Goal: Navigation & Orientation: Understand site structure

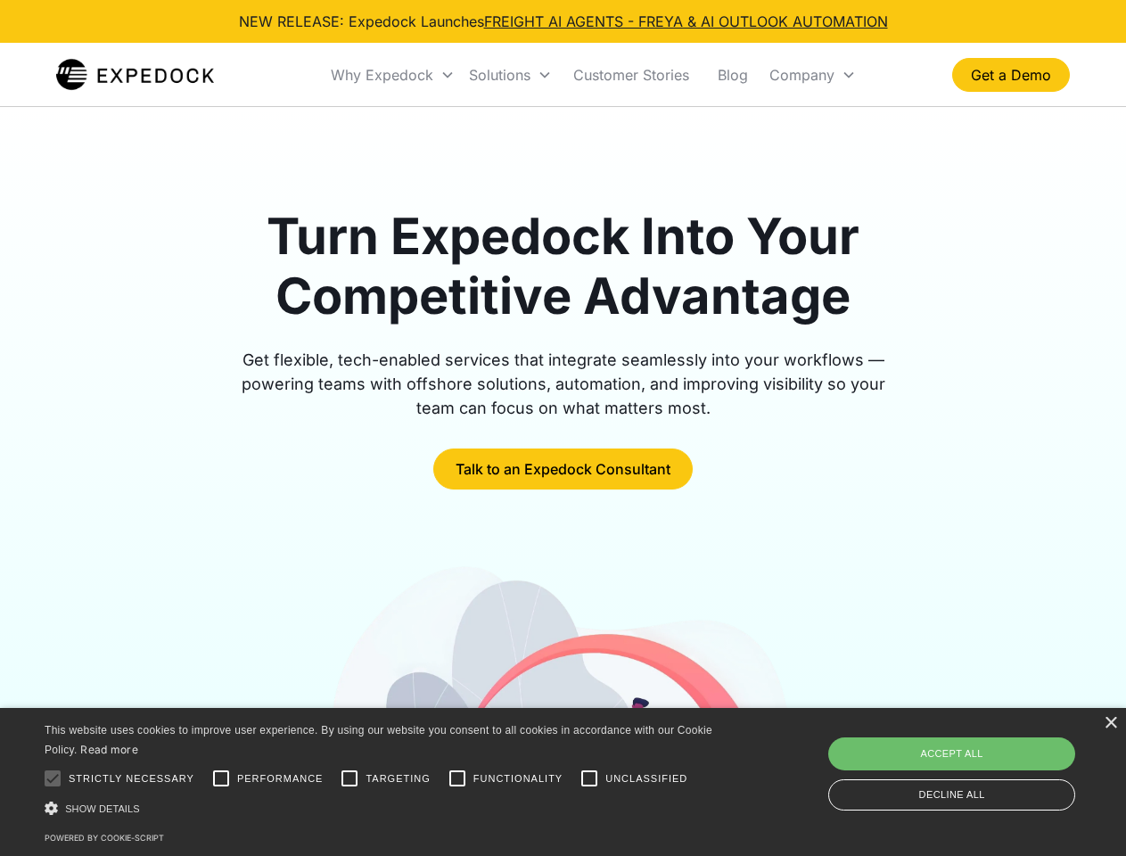
click at [393, 75] on div "Why Expedock" at bounding box center [382, 75] width 102 height 18
click at [510, 75] on div "Solutions" at bounding box center [499, 75] width 61 height 18
click at [812, 75] on div "Company" at bounding box center [801, 75] width 65 height 18
click at [53, 778] on div at bounding box center [53, 778] width 36 height 36
click at [221, 778] on input "Performance" at bounding box center [221, 778] width 36 height 36
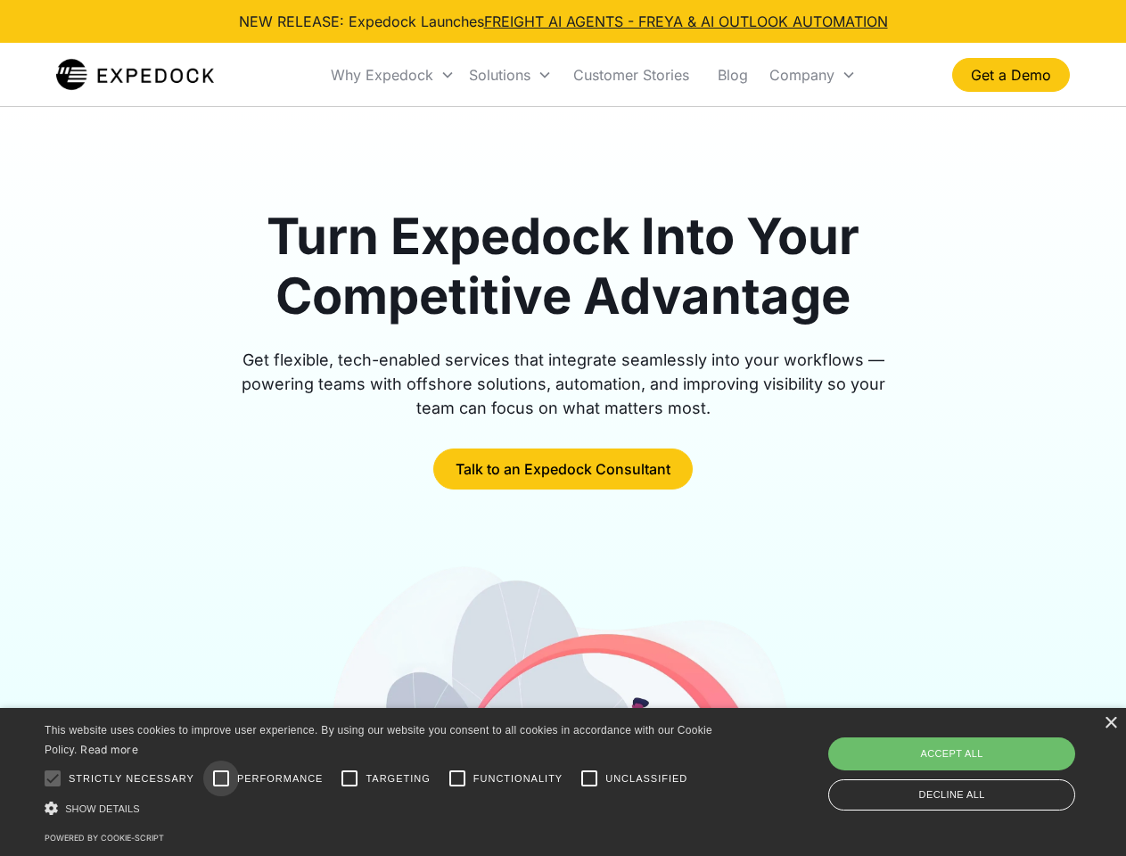
checkbox input "true"
click at [349, 778] on input "Targeting" at bounding box center [350, 778] width 36 height 36
checkbox input "true"
click at [457, 778] on input "Functionality" at bounding box center [457, 778] width 36 height 36
checkbox input "true"
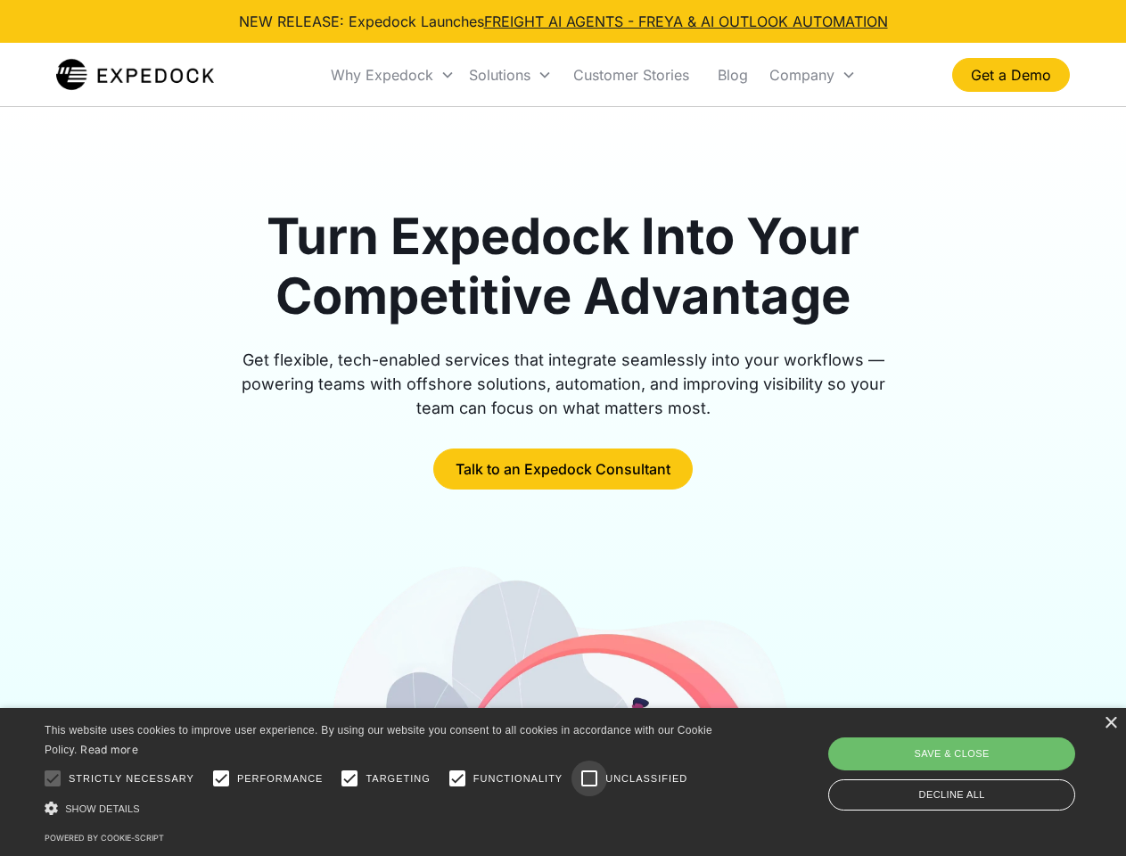
click at [589, 778] on input "Unclassified" at bounding box center [589, 778] width 36 height 36
checkbox input "true"
click at [381, 807] on div "Show details Hide details" at bounding box center [382, 808] width 674 height 19
